Goal: Transaction & Acquisition: Purchase product/service

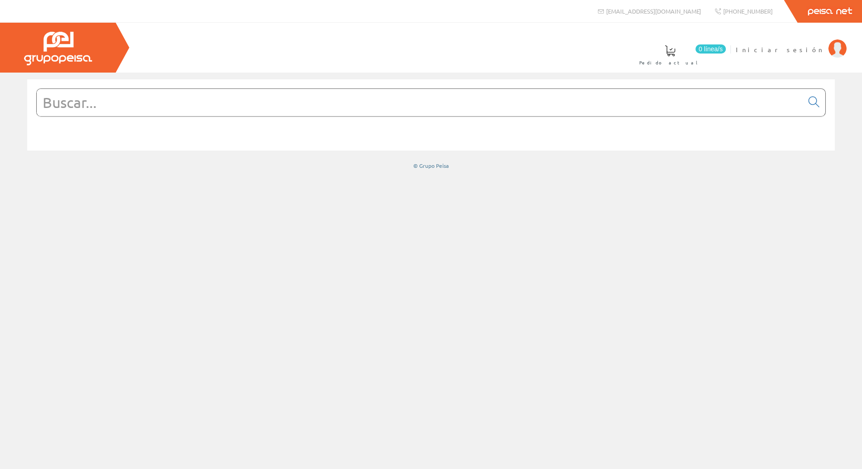
click at [74, 59] on img at bounding box center [58, 49] width 68 height 34
click at [807, 48] on span "Iniciar sesión" at bounding box center [780, 49] width 88 height 9
click at [813, 50] on span "Iniciar sesión" at bounding box center [780, 49] width 88 height 9
click at [676, 51] on span at bounding box center [670, 50] width 11 height 11
click at [138, 107] on input "text" at bounding box center [420, 102] width 766 height 27
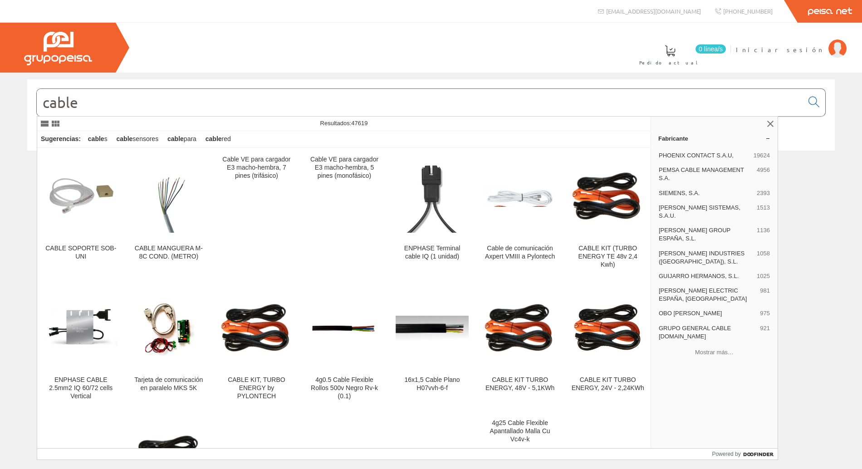
type input "cable"
click at [26, 187] on div "cable" at bounding box center [431, 271] width 862 height 397
click at [171, 98] on input "cable" at bounding box center [420, 102] width 766 height 27
click at [811, 102] on icon at bounding box center [814, 102] width 11 height 6
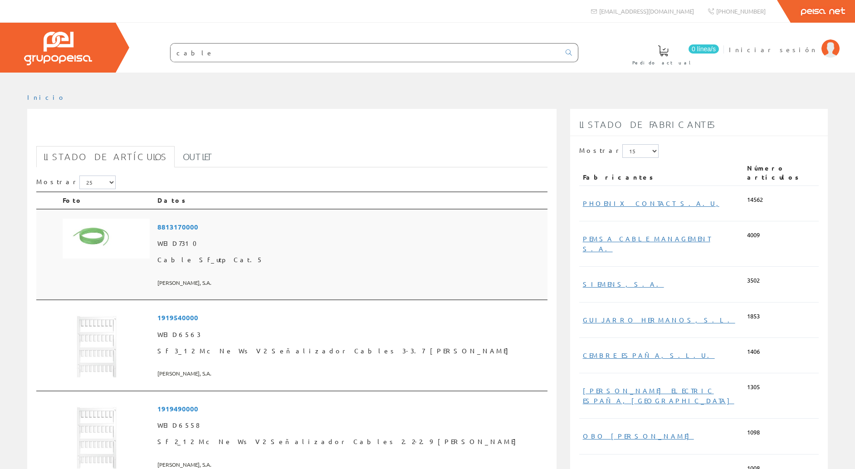
click at [236, 221] on span "8813170000" at bounding box center [350, 227] width 386 height 17
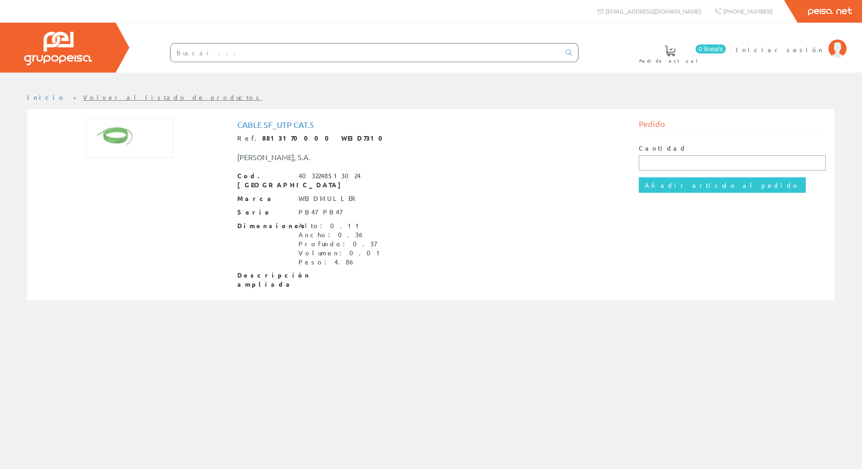
click at [668, 158] on input "text" at bounding box center [732, 162] width 187 height 15
drag, startPoint x: 274, startPoint y: 388, endPoint x: 235, endPoint y: 0, distance: 389.5
click at [274, 386] on div "Inicio Volver al listado de productos" at bounding box center [431, 271] width 862 height 397
